Goal: Transaction & Acquisition: Book appointment/travel/reservation

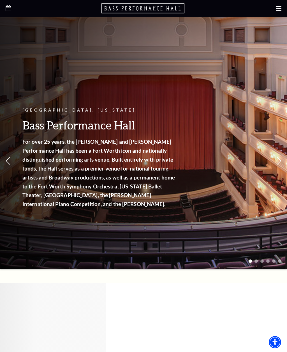
click at [277, 6] on use at bounding box center [278, 8] width 6 height 4
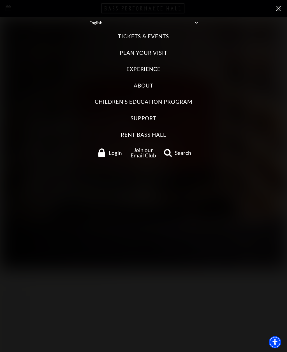
click at [161, 35] on label "Tickets & Events" at bounding box center [143, 37] width 51 height 8
click at [0, 0] on Events "Tickets & Events" at bounding box center [0, 0] width 0 height 0
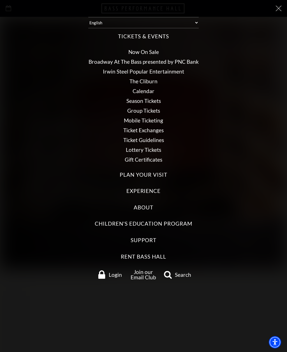
click at [152, 49] on link "Now On Sale" at bounding box center [143, 52] width 30 height 6
click at [277, 10] on icon at bounding box center [278, 9] width 6 height 6
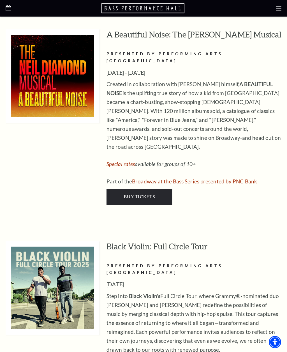
scroll to position [1493, 0]
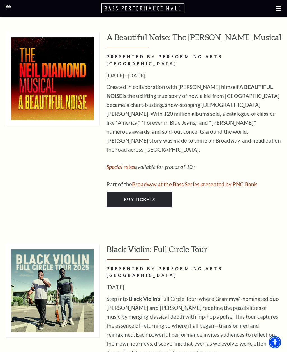
click at [280, 8] on use at bounding box center [278, 8] width 6 height 4
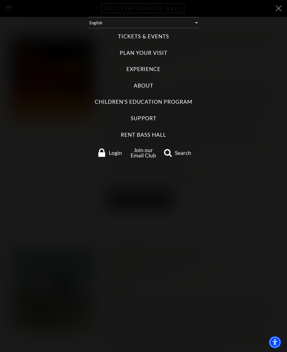
click at [163, 35] on label "Tickets & Events" at bounding box center [143, 37] width 51 height 8
click at [0, 0] on Events "Tickets & Events" at bounding box center [0, 0] width 0 height 0
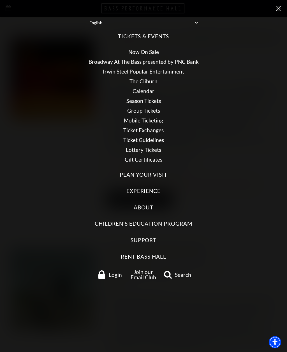
click at [152, 88] on link "Calendar" at bounding box center [143, 91] width 22 height 6
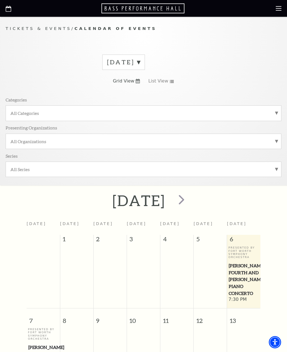
click at [189, 202] on span "next" at bounding box center [181, 200] width 16 height 16
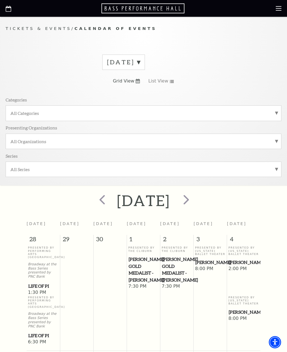
click at [194, 199] on span "next" at bounding box center [186, 200] width 16 height 16
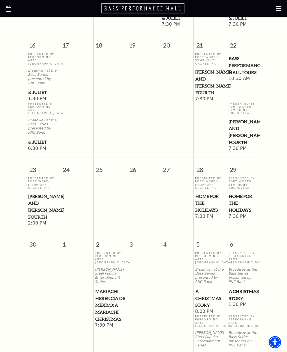
scroll to position [593, 0]
